Goal: Transaction & Acquisition: Purchase product/service

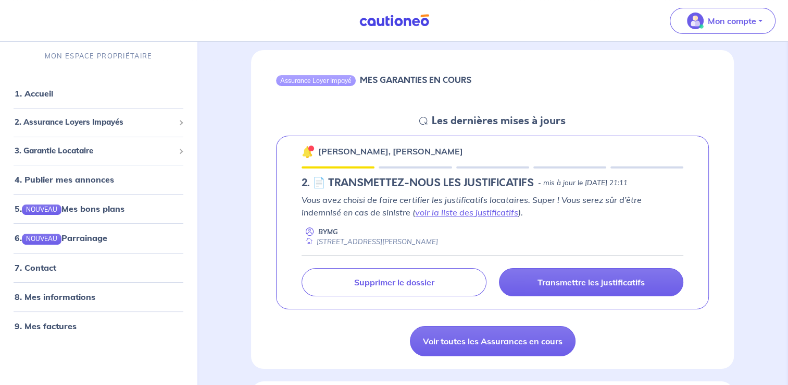
scroll to position [104, 0]
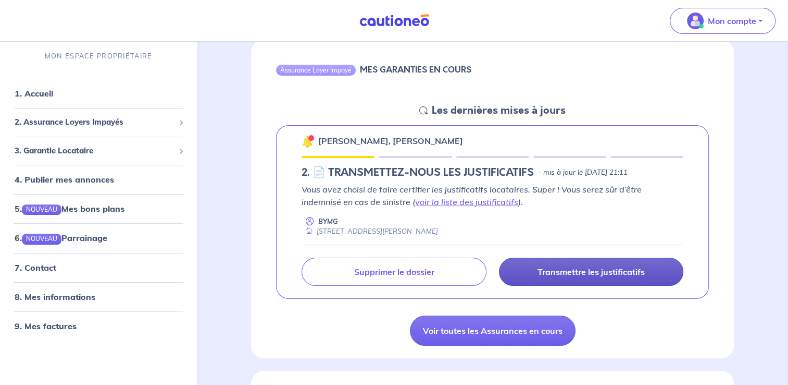
click at [573, 271] on p "Transmettre les justificatifs" at bounding box center [591, 271] width 107 height 10
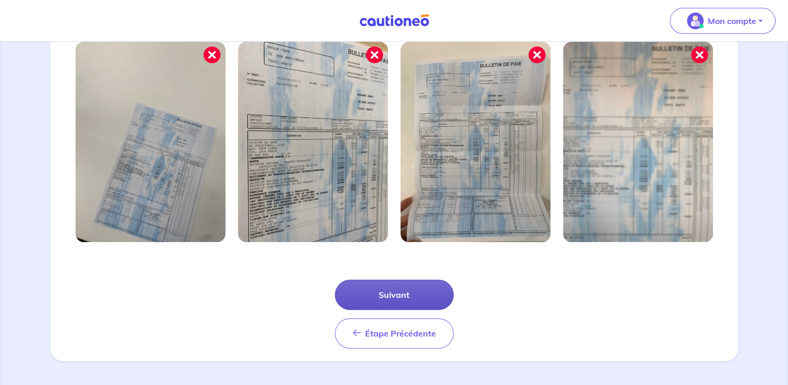
click at [412, 290] on button "Suivant" at bounding box center [394, 294] width 119 height 30
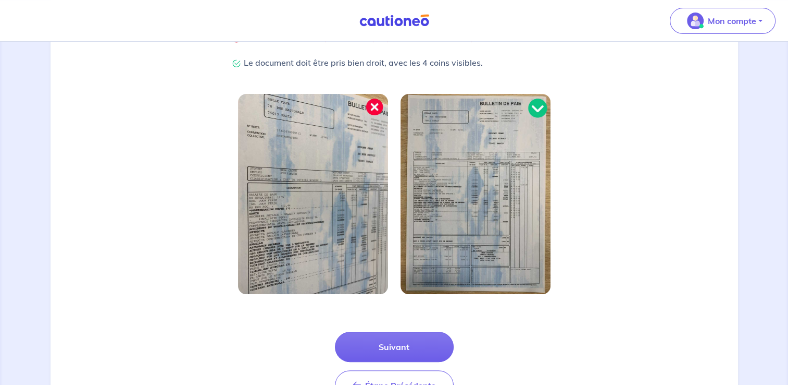
scroll to position [261, 0]
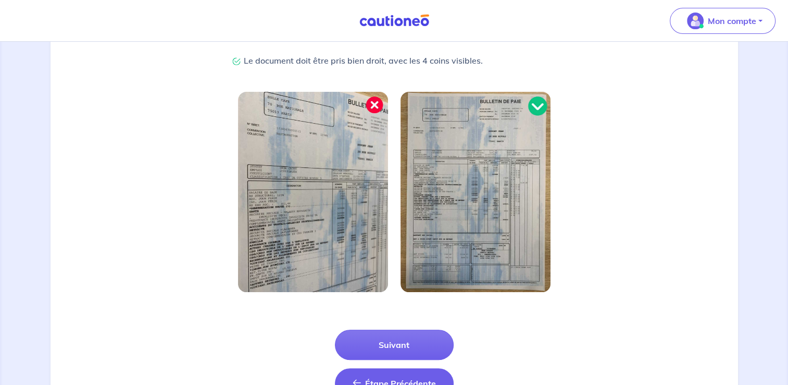
click at [399, 374] on button "Étape Précédente Précédent" at bounding box center [394, 383] width 119 height 30
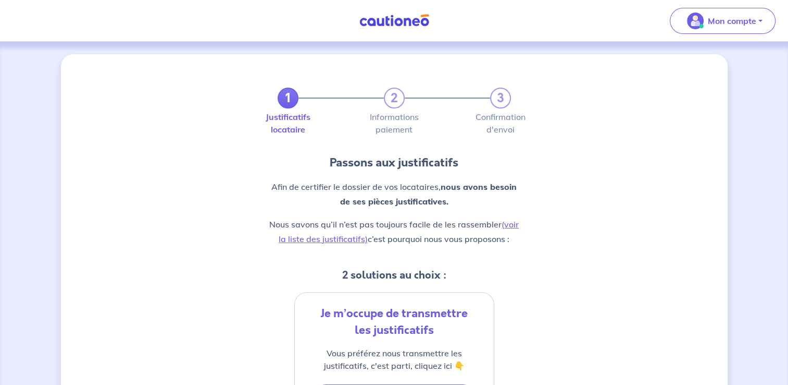
scroll to position [319, 0]
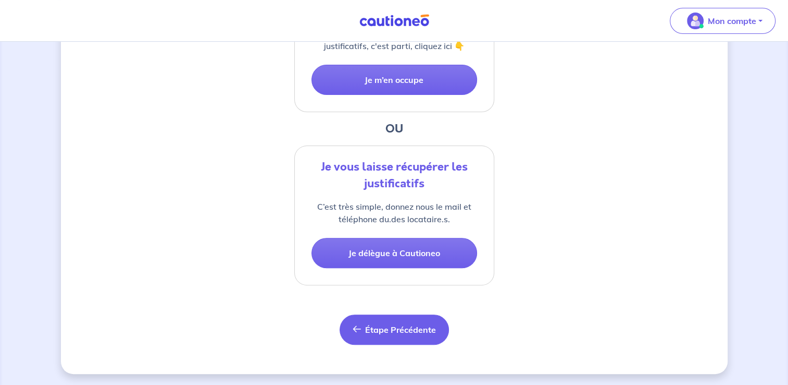
click at [402, 332] on span "Étape Précédente" at bounding box center [400, 329] width 71 height 10
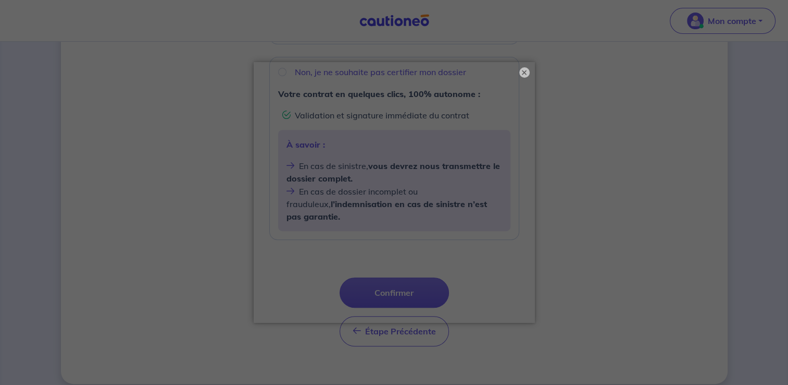
scroll to position [396, 0]
drag, startPoint x: 530, startPoint y: 71, endPoint x: 524, endPoint y: 89, distance: 18.5
click at [530, 71] on button "×" at bounding box center [525, 72] width 10 height 10
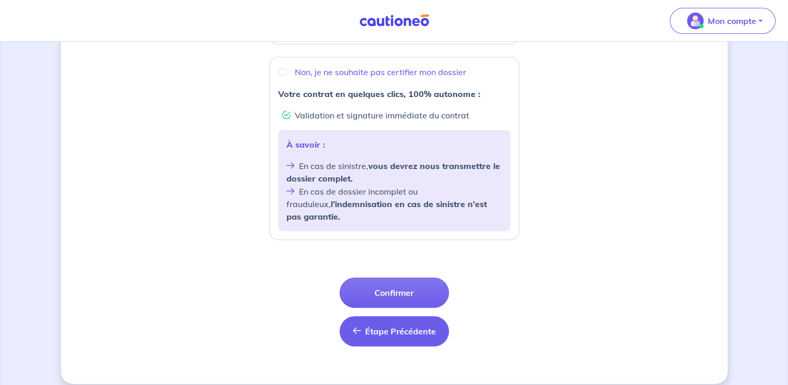
click at [424, 326] on span "Étape Précédente" at bounding box center [400, 331] width 71 height 10
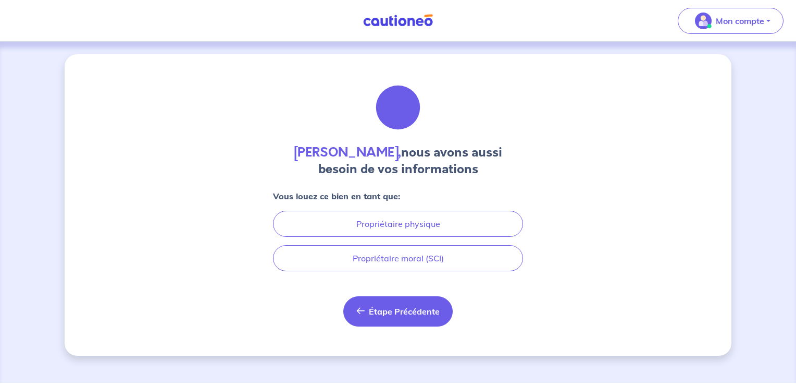
click at [392, 316] on button "Étape Précédente Précédent" at bounding box center [397, 311] width 109 height 30
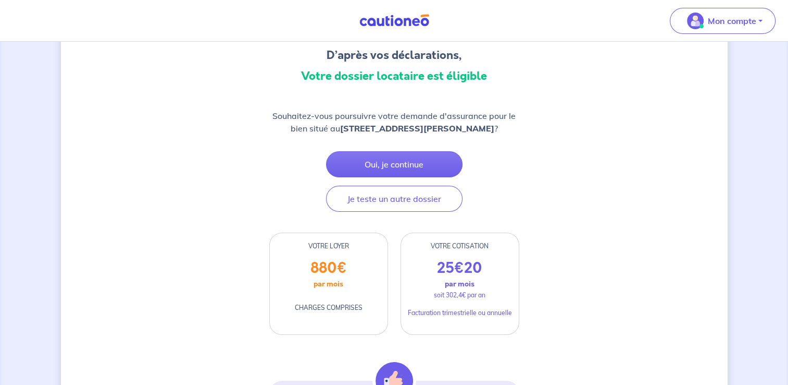
scroll to position [93, 0]
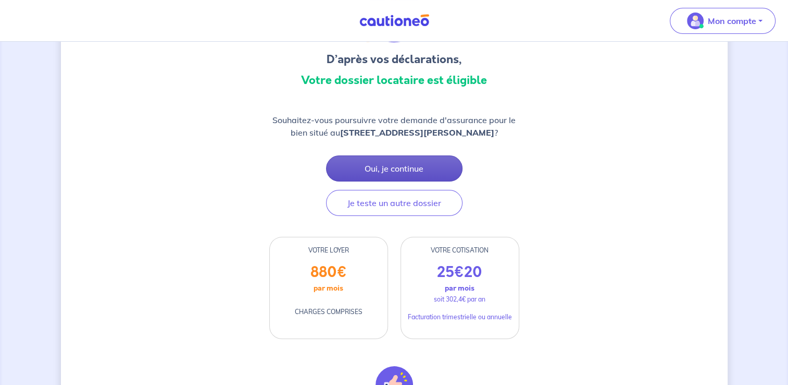
click at [411, 180] on button "Oui, je continue" at bounding box center [394, 168] width 137 height 26
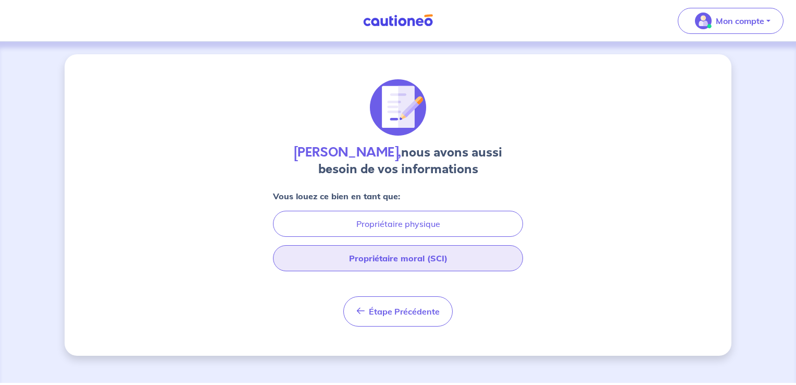
click at [428, 267] on button "Propriétaire moral (SCI)" at bounding box center [398, 258] width 250 height 26
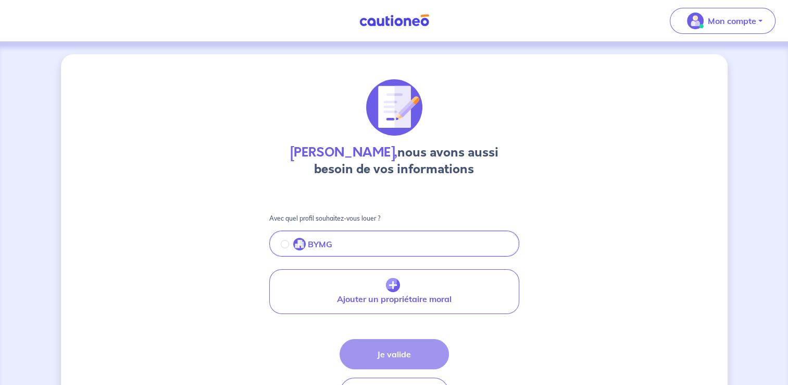
click at [319, 245] on p "BYMG" at bounding box center [320, 244] width 24 height 13
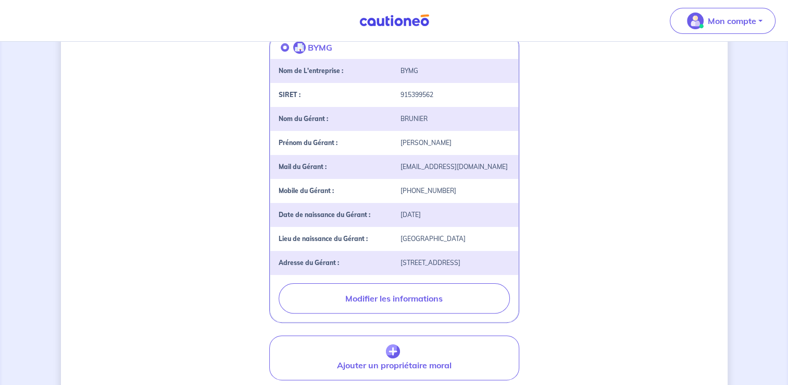
scroll to position [261, 0]
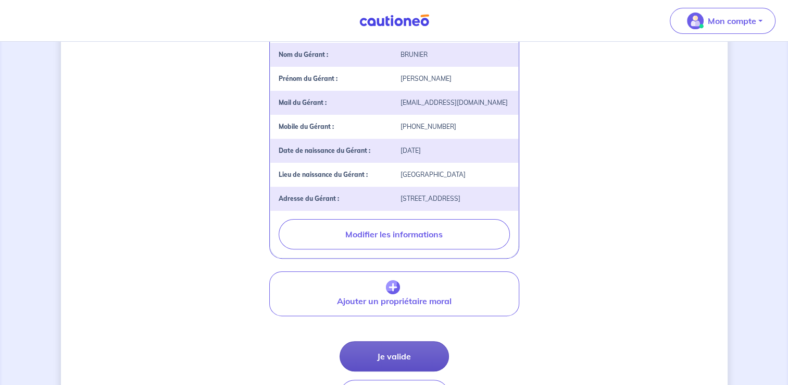
click at [398, 363] on button "Je valide" at bounding box center [394, 356] width 109 height 30
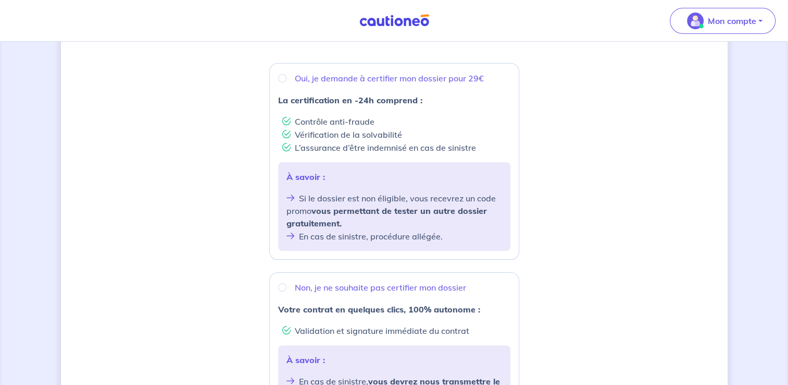
scroll to position [156, 0]
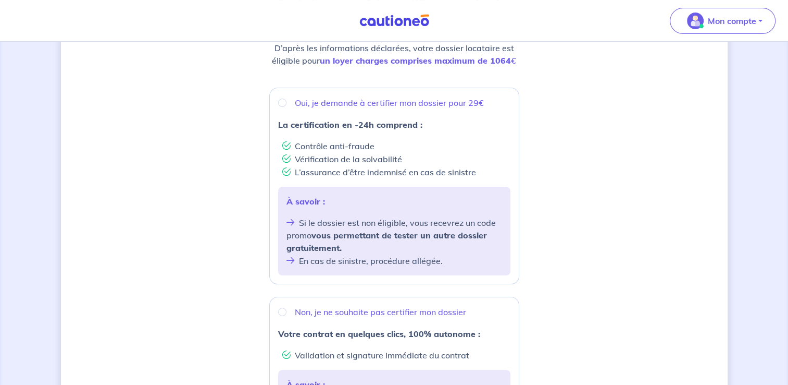
click at [285, 106] on div "Oui, je demande à certifier mon dossier pour 29€" at bounding box center [394, 102] width 232 height 13
radio input "true"
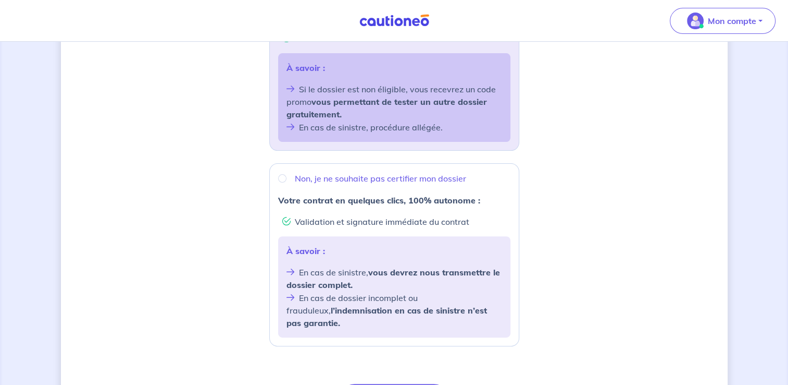
scroll to position [313, 0]
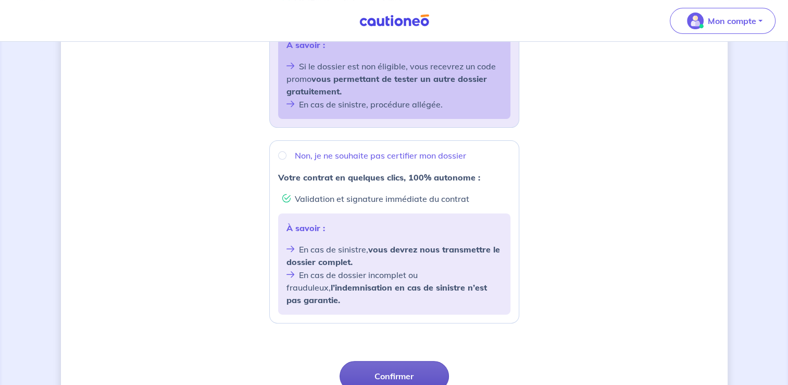
click at [396, 361] on button "Confirmer" at bounding box center [394, 376] width 109 height 30
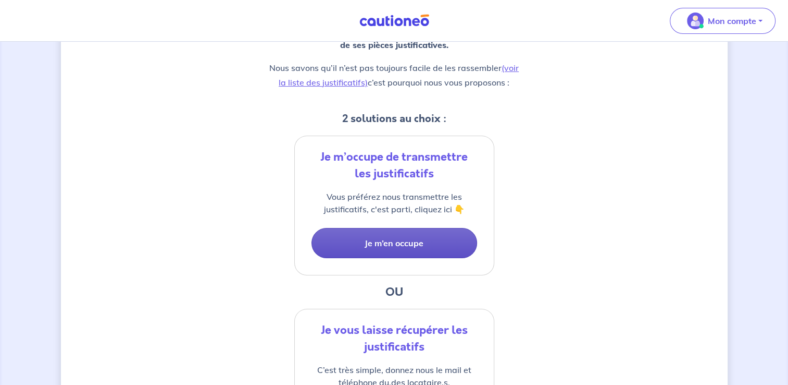
click at [397, 244] on button "Je m’en occupe" at bounding box center [395, 243] width 166 height 30
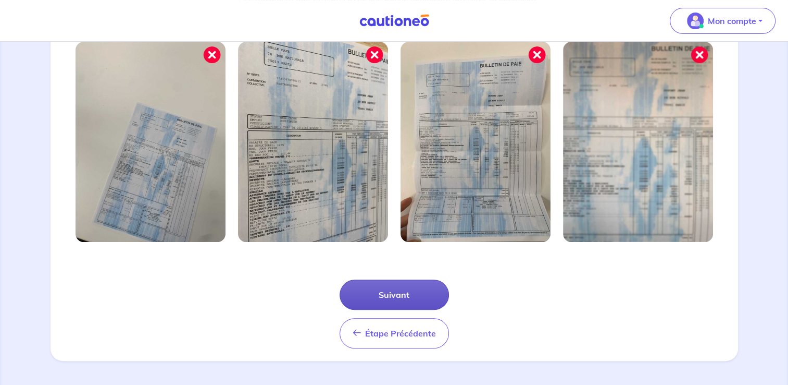
click at [406, 291] on button "Suivant" at bounding box center [394, 294] width 109 height 30
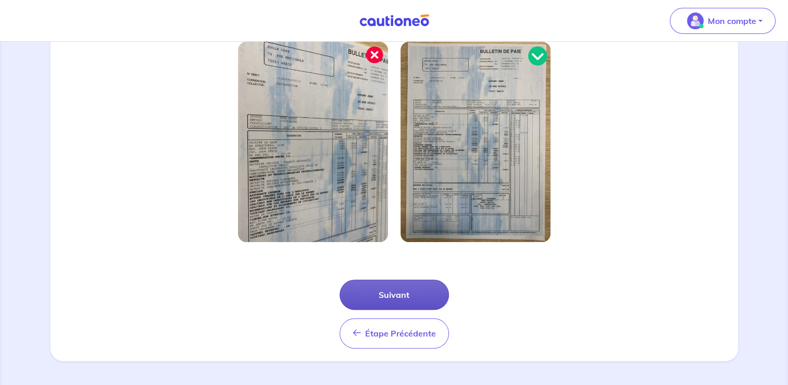
click at [385, 291] on button "Suivant" at bounding box center [394, 294] width 109 height 30
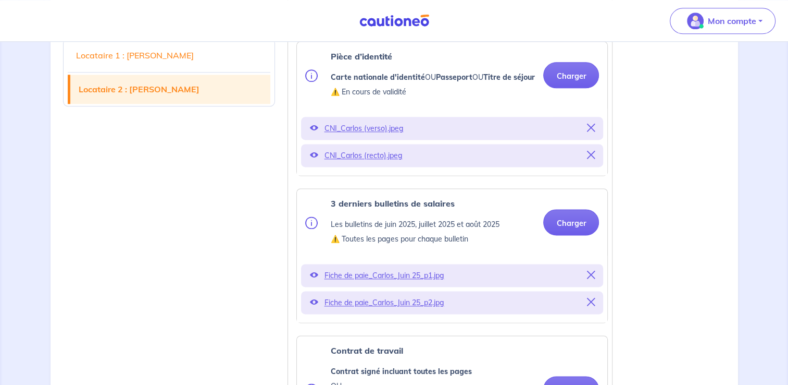
scroll to position [1407, 0]
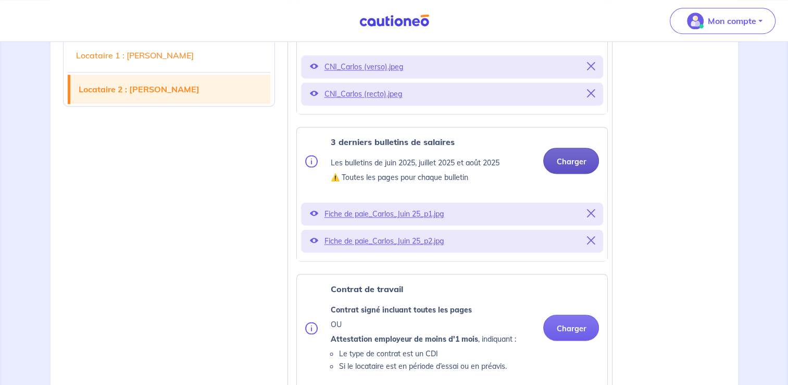
click at [564, 174] on button "Charger" at bounding box center [572, 160] width 56 height 26
click at [570, 174] on button "Charger" at bounding box center [572, 160] width 56 height 26
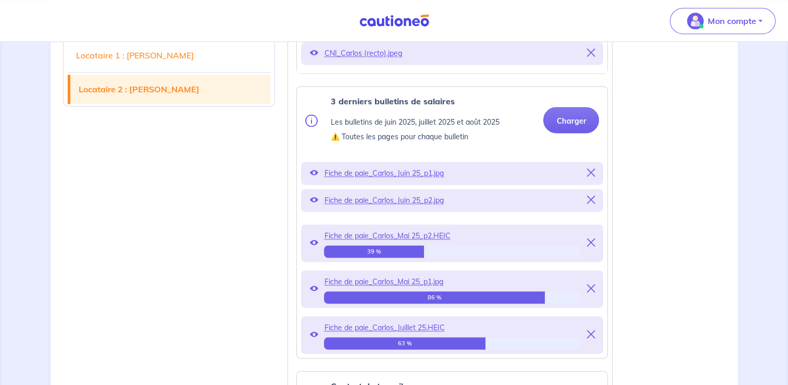
scroll to position [1459, 0]
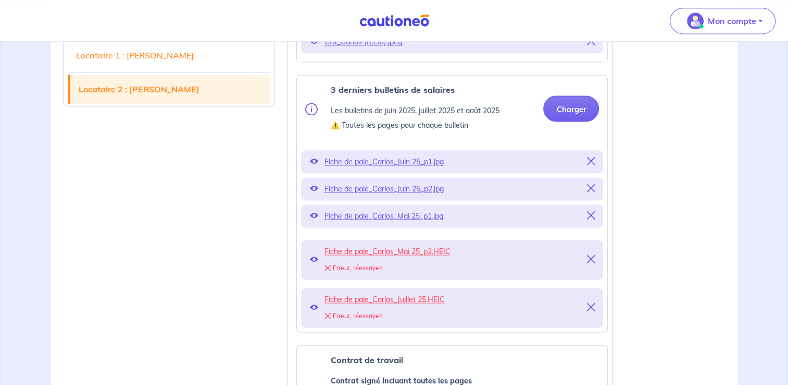
click at [588, 263] on icon at bounding box center [591, 259] width 8 height 8
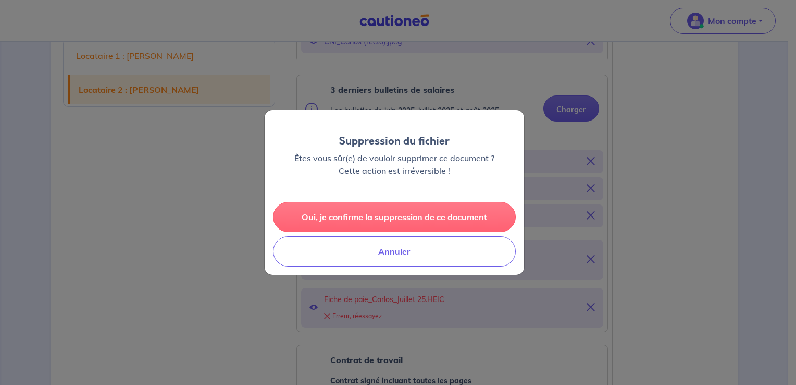
click at [394, 219] on button "Oui, je confirme la suppression de ce document" at bounding box center [394, 217] width 243 height 30
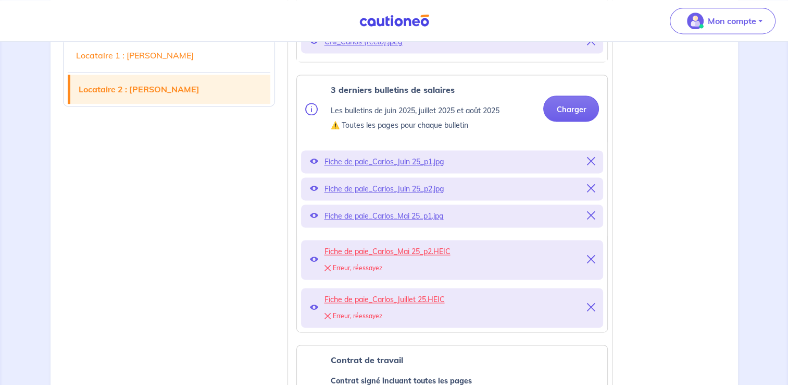
click at [593, 311] on icon at bounding box center [591, 307] width 8 height 8
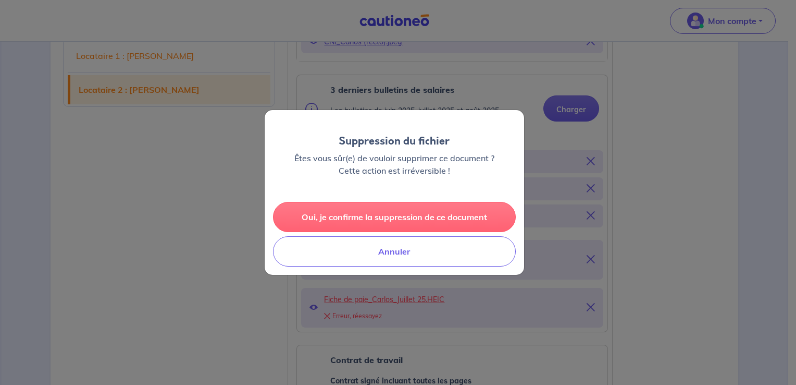
click at [413, 217] on button "Oui, je confirme la suppression de ce document" at bounding box center [394, 217] width 243 height 30
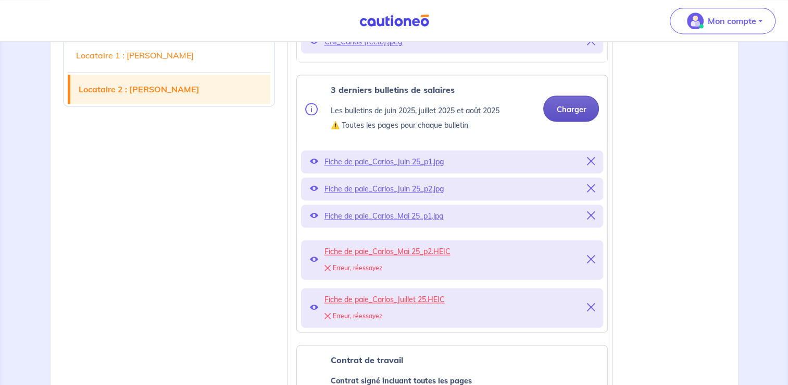
click at [580, 121] on button "Charger" at bounding box center [572, 108] width 56 height 26
click at [350, 258] on span "Fiche de paie_Carlos_Mai 25_p2.HEIC" at bounding box center [452, 251] width 256 height 15
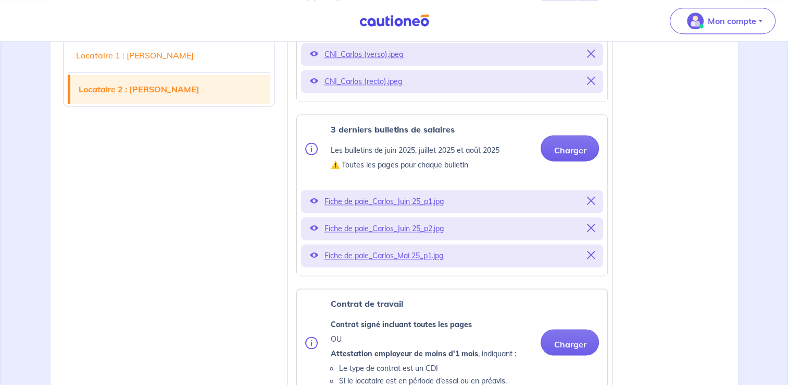
scroll to position [1459, 0]
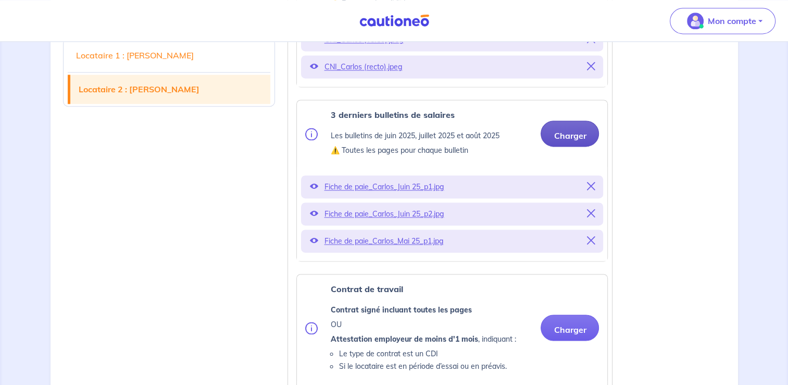
click at [575, 131] on button "Charger" at bounding box center [570, 133] width 58 height 26
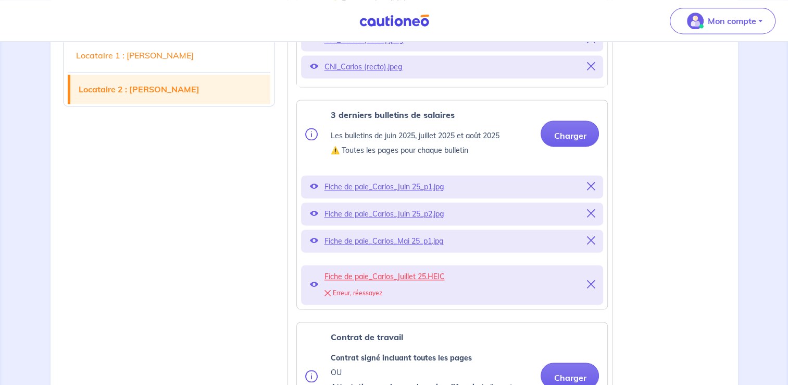
click at [326, 296] on div "Erreur, réessayez" at bounding box center [452, 293] width 256 height 15
click at [324, 290] on icon at bounding box center [327, 293] width 6 height 6
click at [593, 280] on icon at bounding box center [591, 284] width 8 height 8
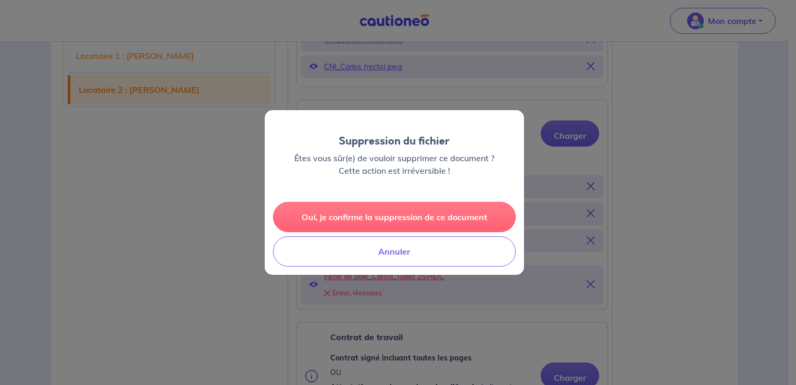
click at [406, 223] on button "Oui, je confirme la suppression de ce document" at bounding box center [394, 217] width 243 height 30
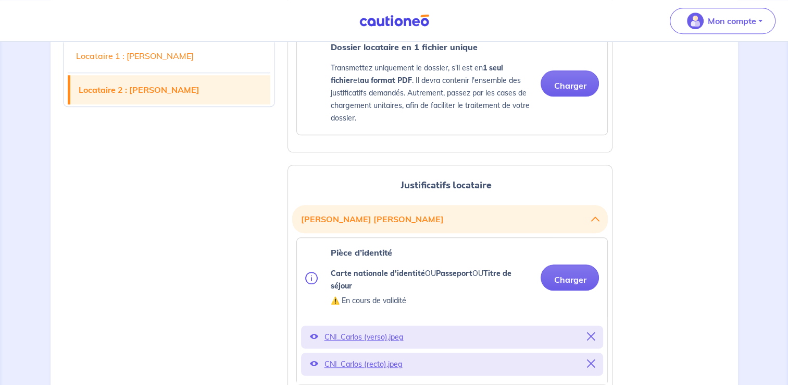
scroll to position [1459, 0]
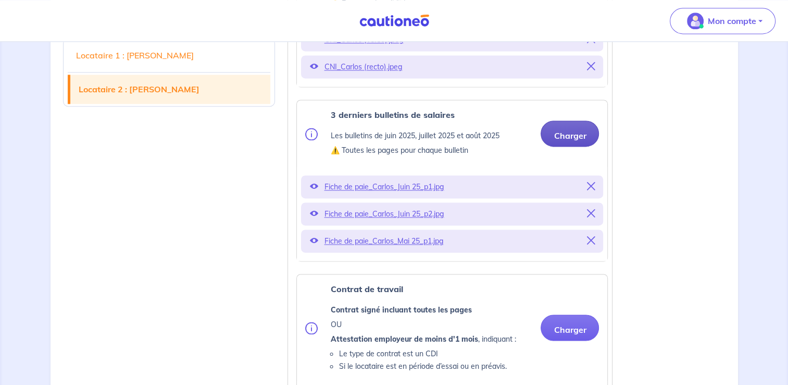
click at [571, 134] on button "Charger" at bounding box center [570, 133] width 58 height 26
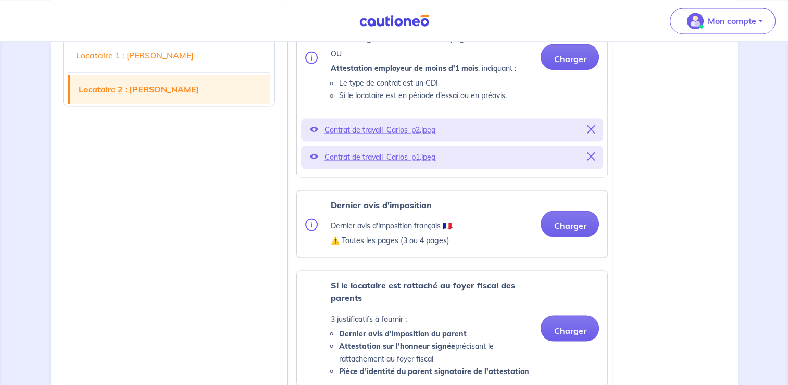
scroll to position [1668, 0]
click at [565, 224] on button "Charger" at bounding box center [570, 223] width 58 height 26
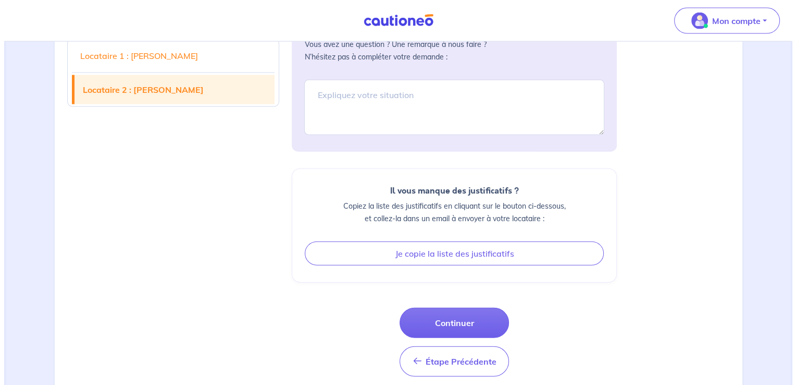
scroll to position [2359, 0]
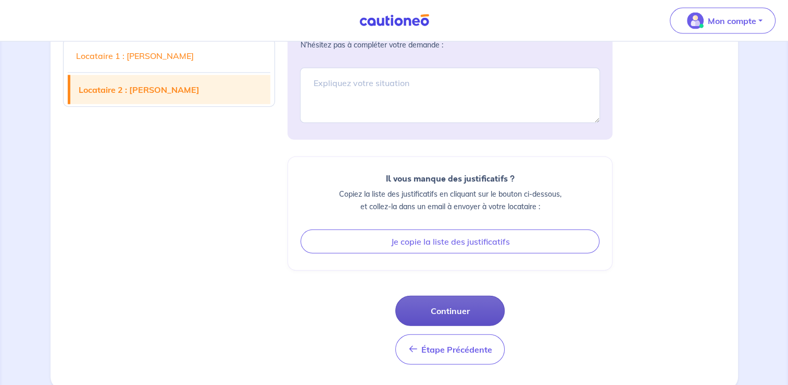
click at [455, 305] on button "Continuer" at bounding box center [450, 310] width 109 height 30
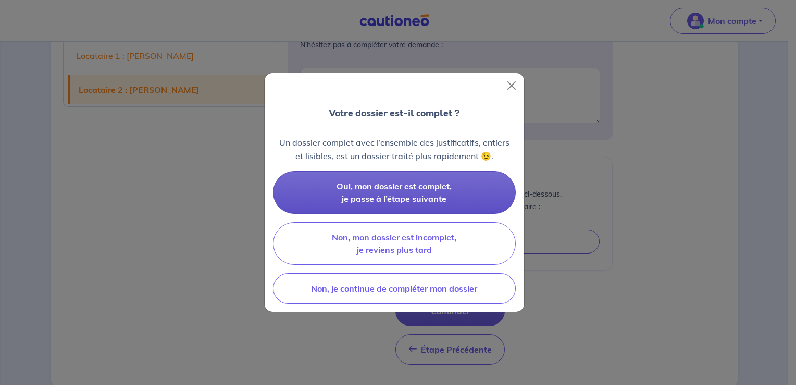
click at [464, 195] on button "Oui, mon dossier est complet, je passe à l’étape suivante" at bounding box center [394, 192] width 243 height 43
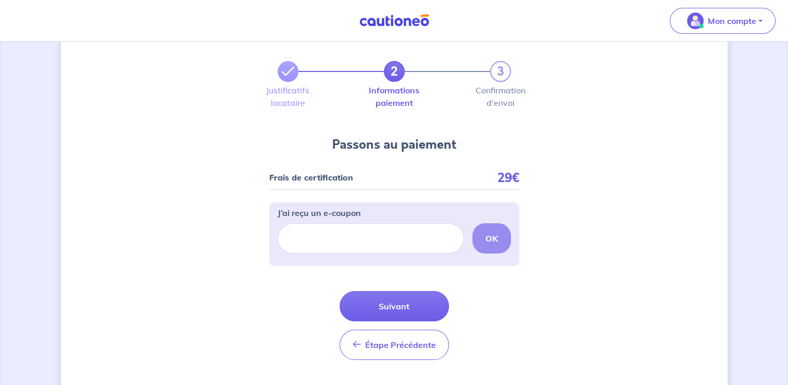
scroll to position [51, 0]
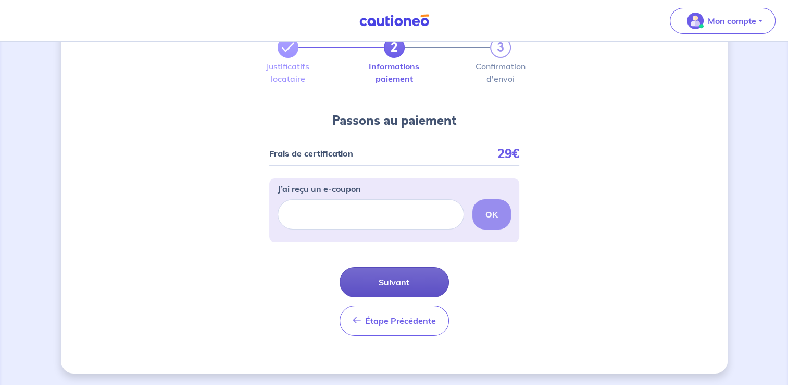
click at [421, 279] on button "Suivant" at bounding box center [394, 282] width 109 height 30
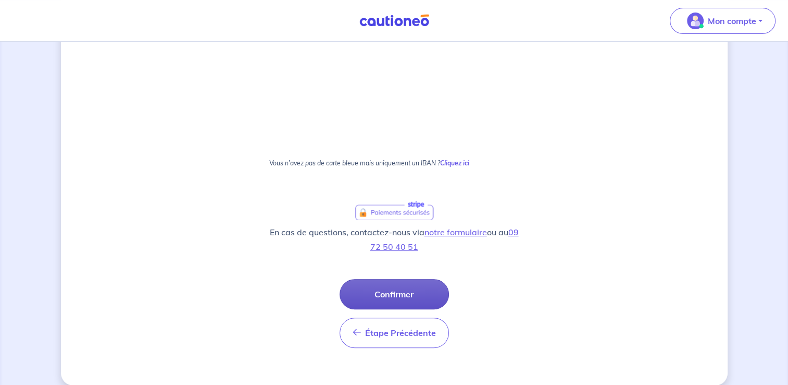
scroll to position [294, 0]
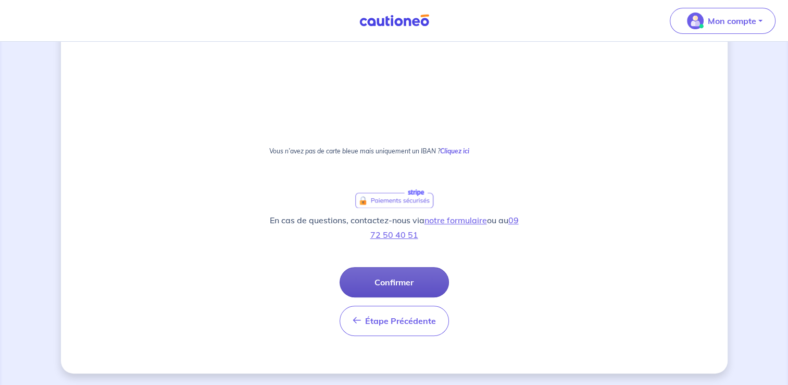
click at [386, 286] on button "Confirmer" at bounding box center [394, 282] width 109 height 30
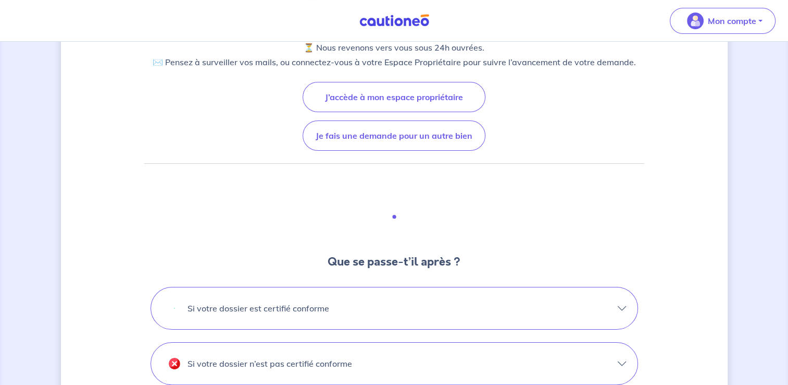
scroll to position [208, 0]
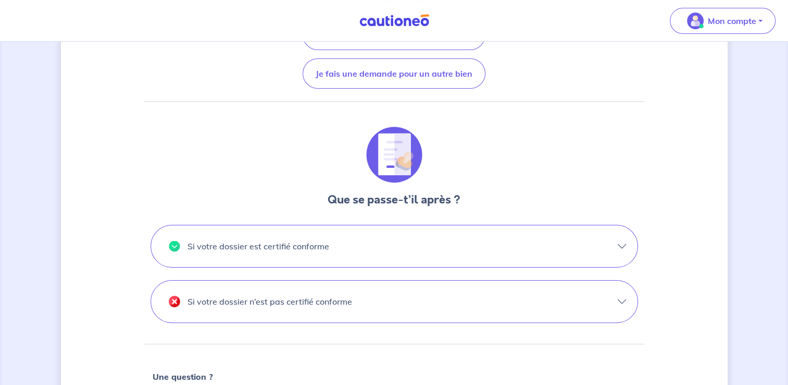
click at [291, 249] on p "Si votre dossier est certifié conforme" at bounding box center [259, 246] width 142 height 17
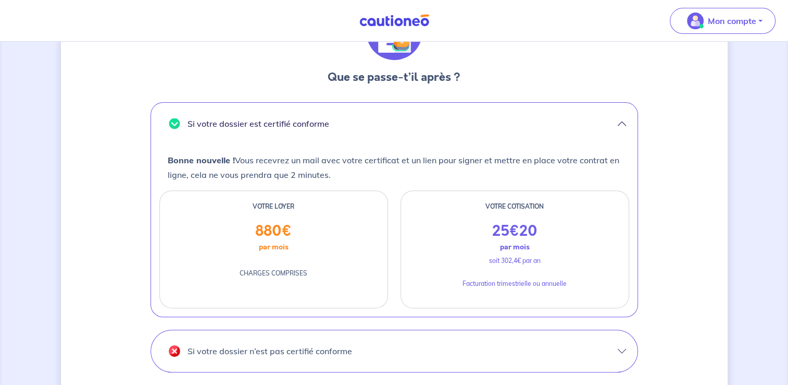
scroll to position [365, 0]
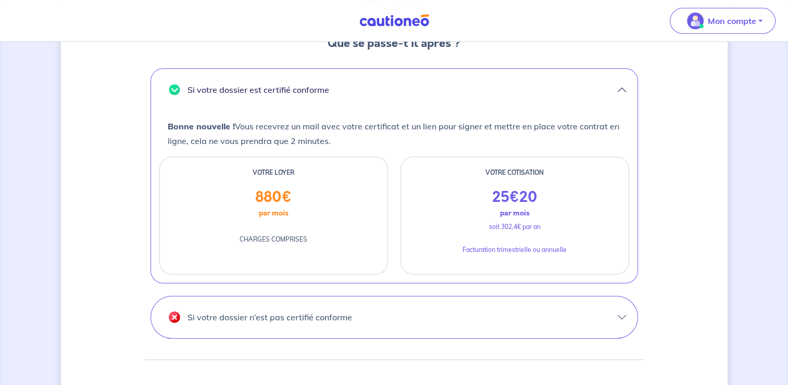
click at [334, 314] on p "Si votre dossier n’est pas certifié conforme" at bounding box center [270, 316] width 165 height 17
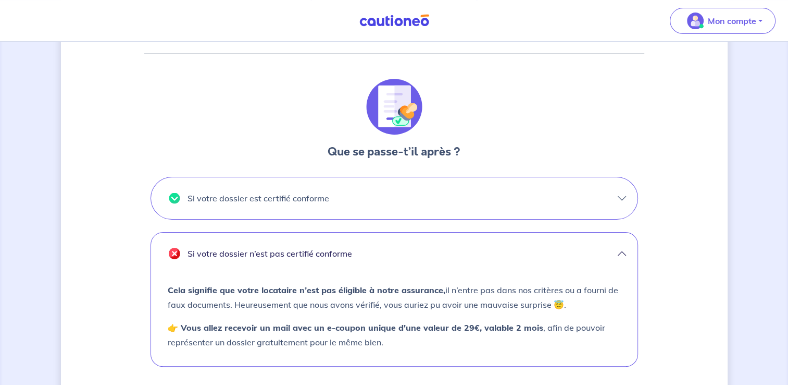
scroll to position [0, 0]
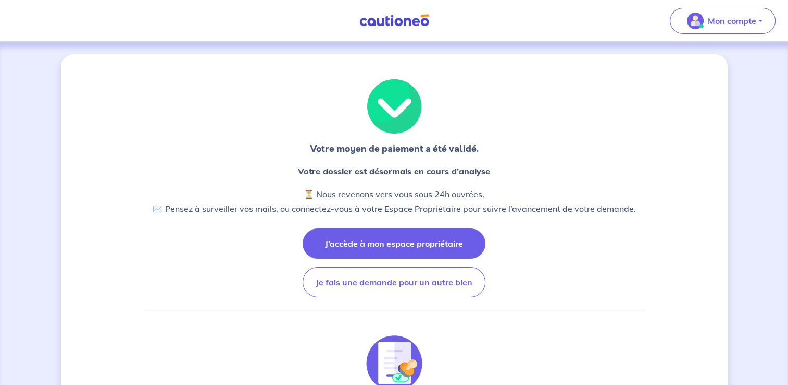
click at [398, 247] on button "J’accède à mon espace propriétaire" at bounding box center [394, 243] width 183 height 30
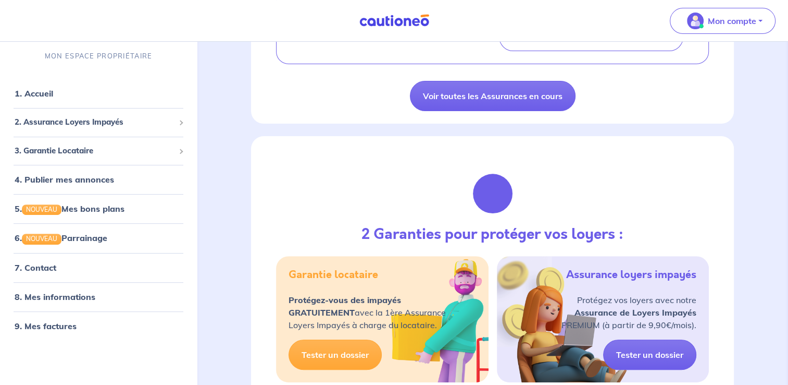
scroll to position [417, 0]
